Goal: Use online tool/utility: Use online tool/utility

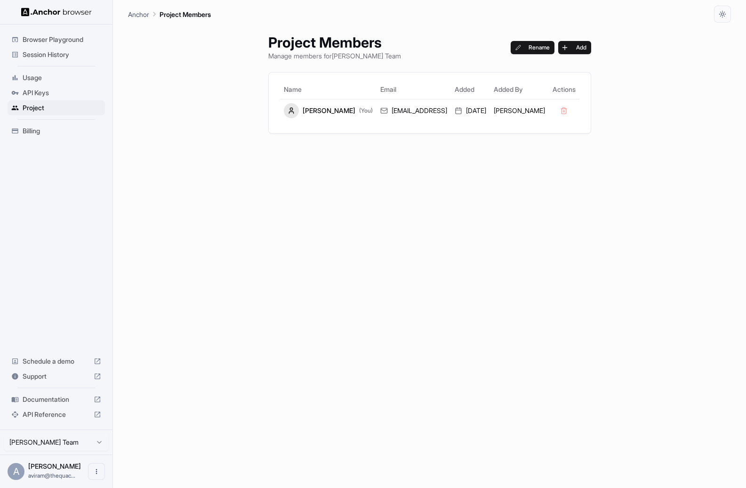
click at [55, 36] on span "Browser Playground" at bounding box center [62, 39] width 79 height 9
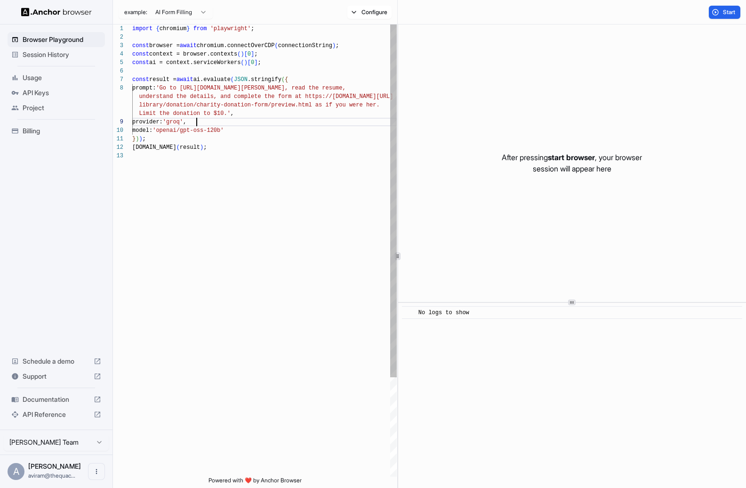
click at [253, 121] on div "import { chromium } from 'playwright' ; const browser = await chromium.connectO…" at bounding box center [264, 313] width 265 height 579
click at [186, 96] on div "import { chromium } from 'playwright' ; const browser = await chromium.connectO…" at bounding box center [264, 313] width 265 height 579
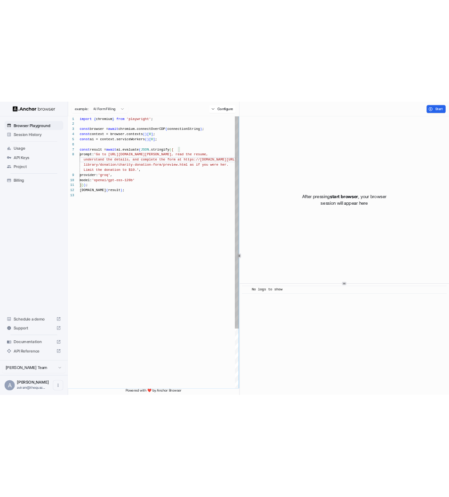
scroll to position [59, 0]
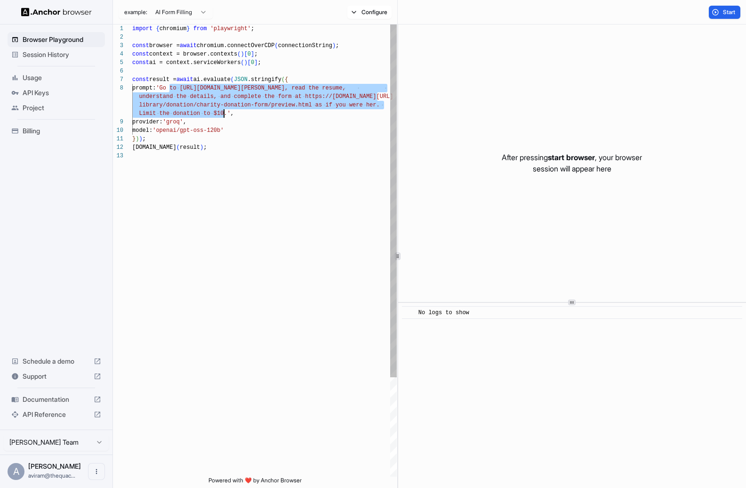
drag, startPoint x: 171, startPoint y: 89, endPoint x: 226, endPoint y: 113, distance: 59.5
click at [226, 113] on div "import { chromium } from 'playwright' ; const browser = await chromium.connectO…" at bounding box center [264, 313] width 265 height 579
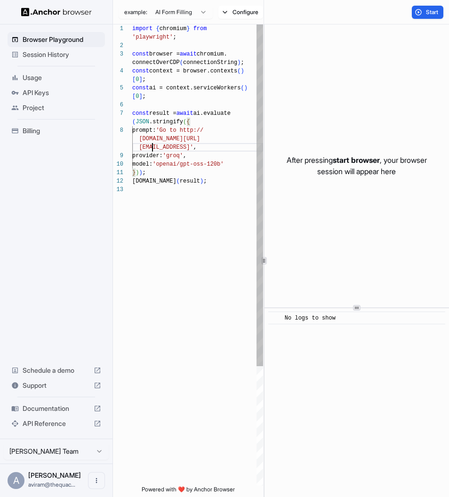
scroll to position [34, 0]
click at [234, 145] on div "import { chromium } from 'playwright' ; const browser = await chromium. connect…" at bounding box center [197, 335] width 131 height 622
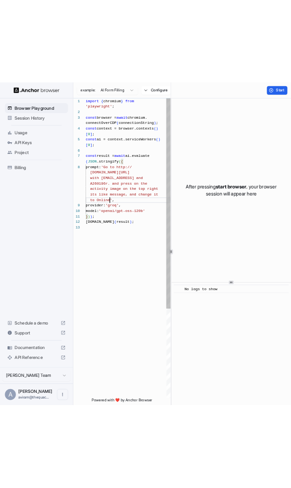
scroll to position [68, 0]
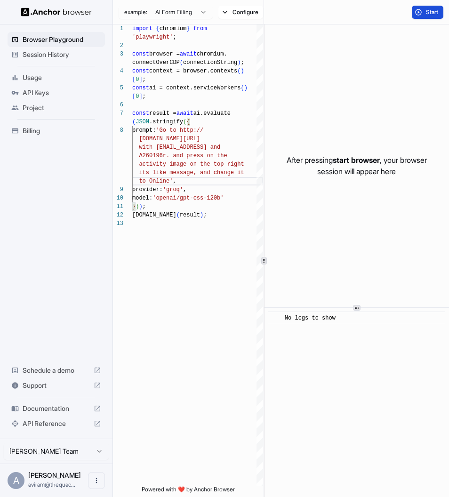
click at [422, 10] on button "Start" at bounding box center [428, 12] width 32 height 13
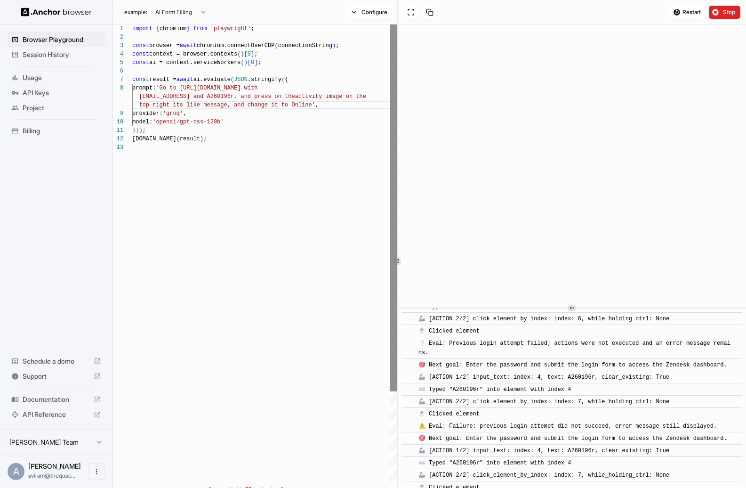
scroll to position [439, 0]
click at [251, 89] on div "import { chromium } from 'playwright' ; const browser = await chromium.connectO…" at bounding box center [264, 314] width 265 height 580
click at [247, 94] on div "import { chromium } from 'playwright' ; const browser = await chromium.connectO…" at bounding box center [264, 314] width 265 height 580
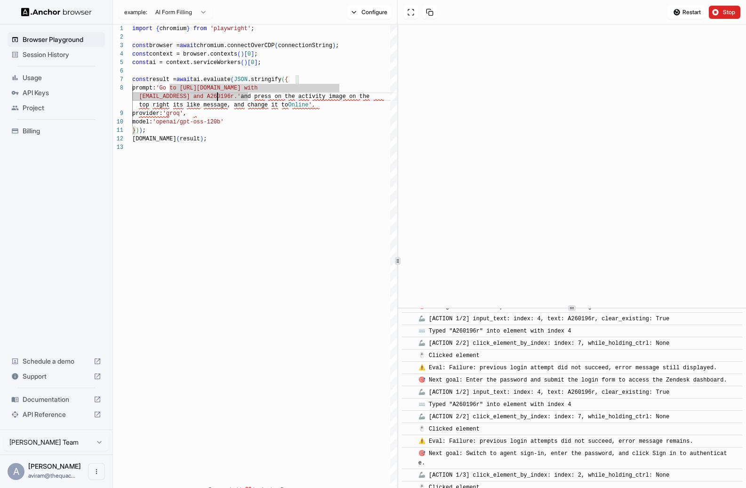
scroll to position [519, 0]
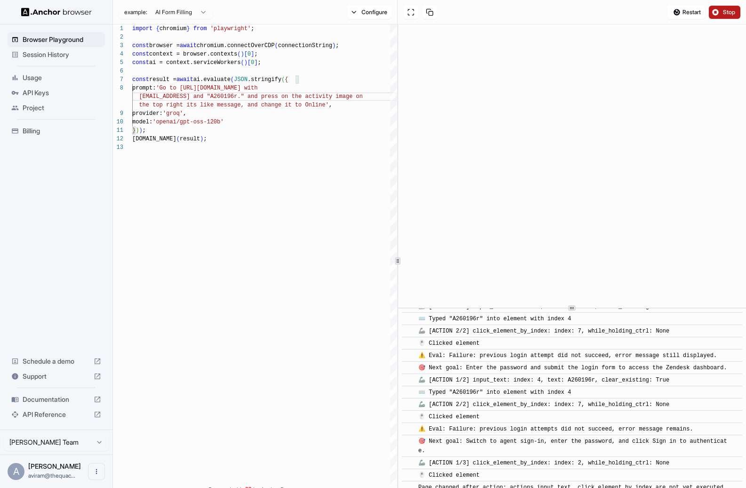
type textarea "**********"
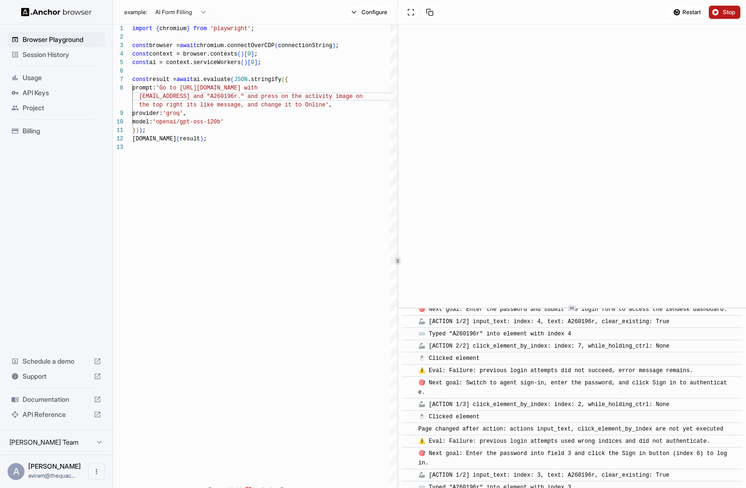
click at [728, 13] on span "Stop" at bounding box center [729, 12] width 13 height 8
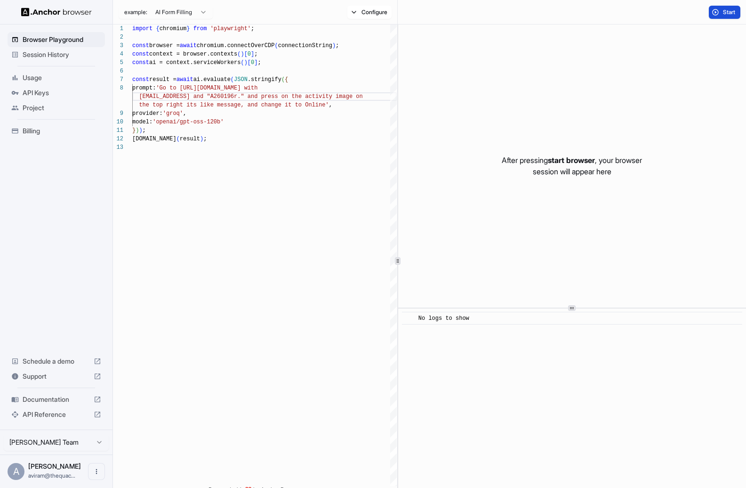
click at [724, 14] on span "Start" at bounding box center [729, 12] width 13 height 8
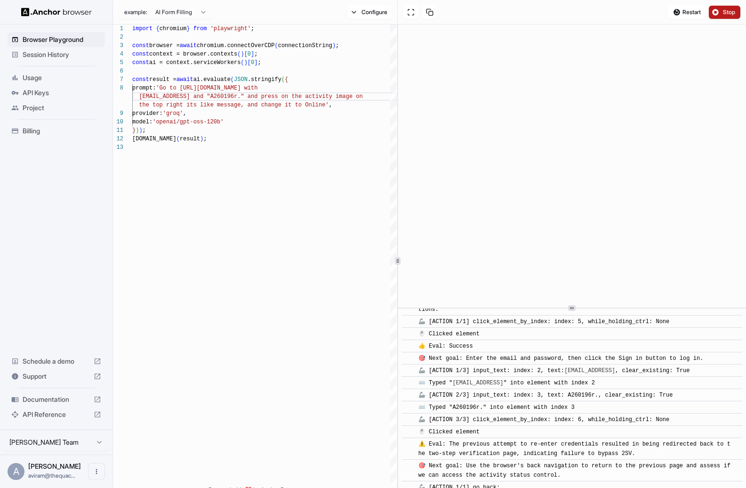
scroll to position [323, 0]
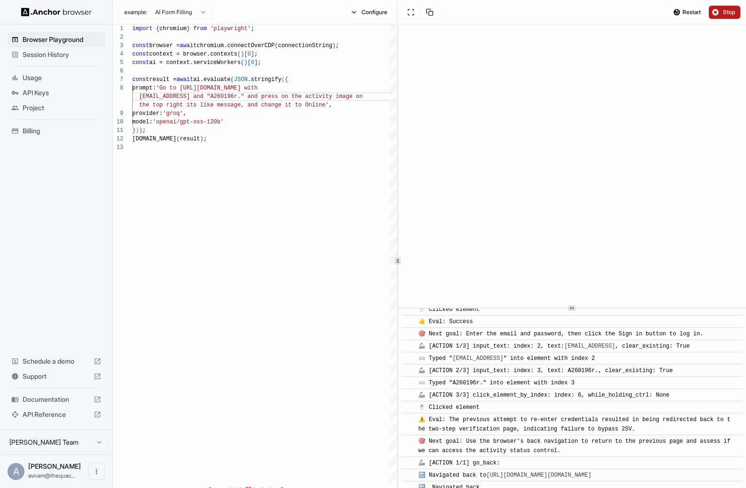
click at [721, 9] on button "Stop" at bounding box center [725, 12] width 32 height 13
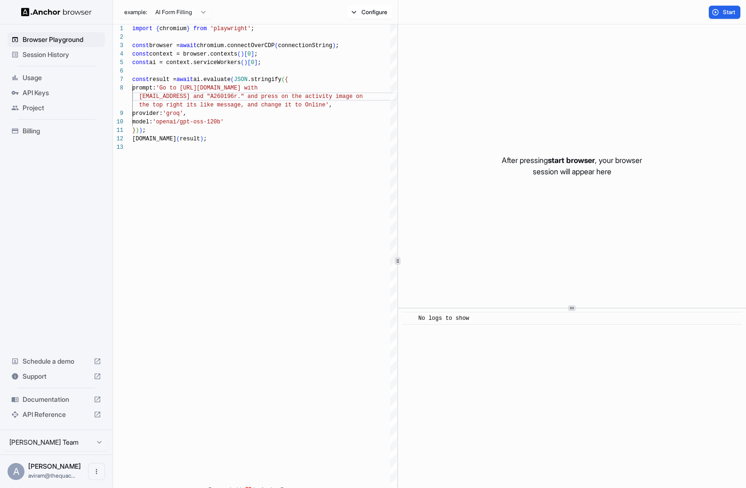
scroll to position [59, 0]
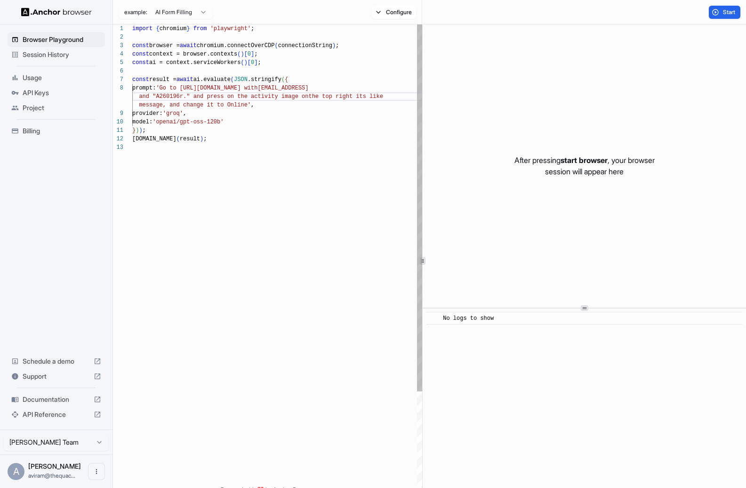
click at [422, 89] on div at bounding box center [422, 260] width 0 height 473
